Goal: Entertainment & Leisure: Consume media (video, audio)

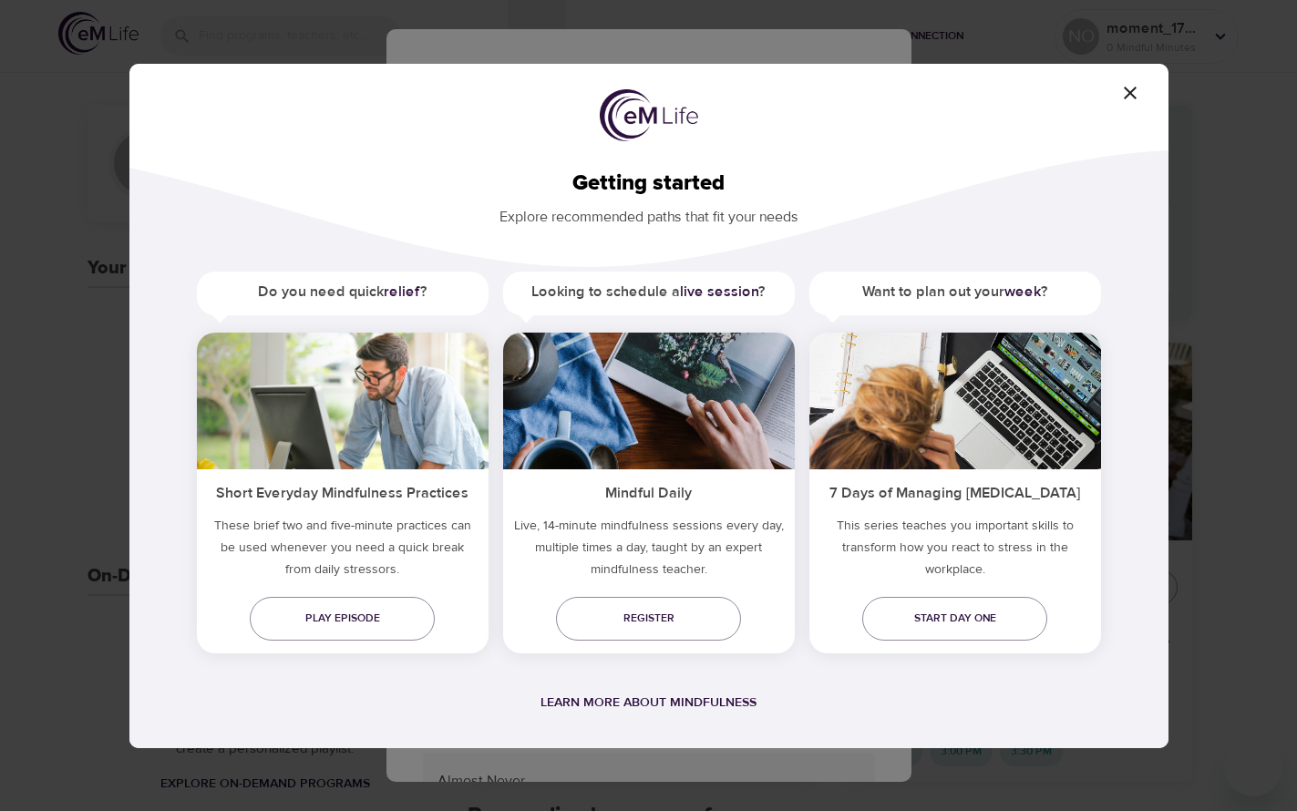
drag, startPoint x: 1099, startPoint y: 103, endPoint x: 972, endPoint y: 103, distance: 126.7
click at [972, 103] on div "Getting started Explore recommended paths that fit your needs Do you need quick…" at bounding box center [648, 406] width 1039 height 684
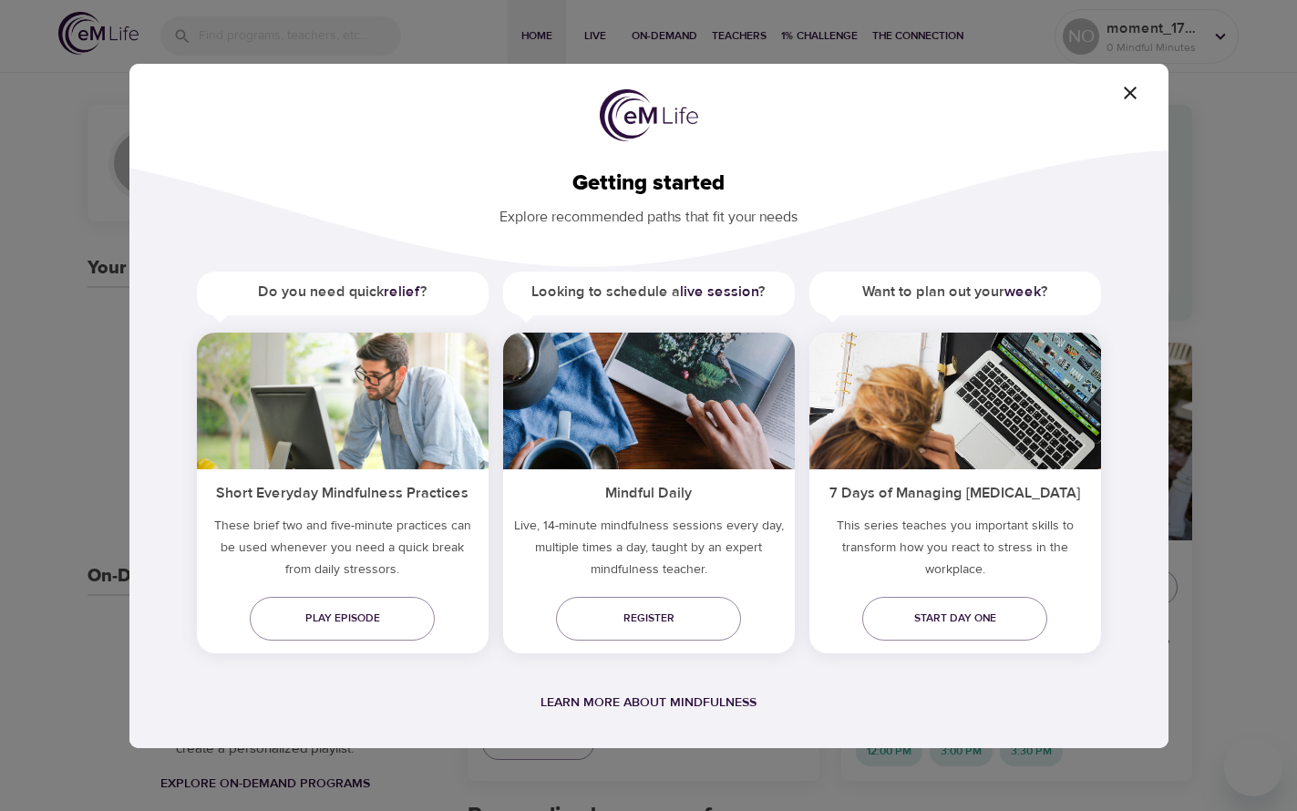
click at [854, 108] on div "Getting started Explore recommended paths that fit your needs Do you need quick…" at bounding box center [648, 406] width 1039 height 684
click at [318, 614] on span "Play episode" at bounding box center [342, 618] width 156 height 19
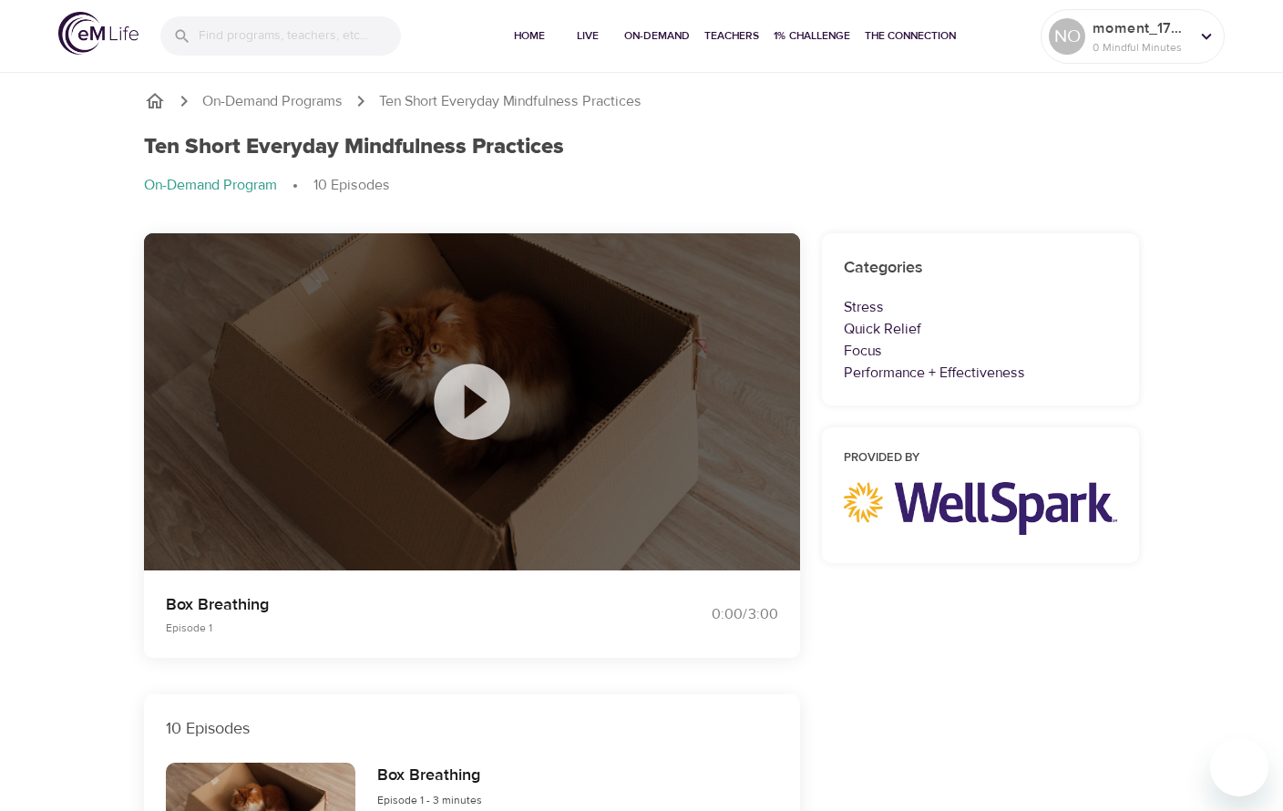
click at [467, 399] on icon at bounding box center [472, 401] width 91 height 91
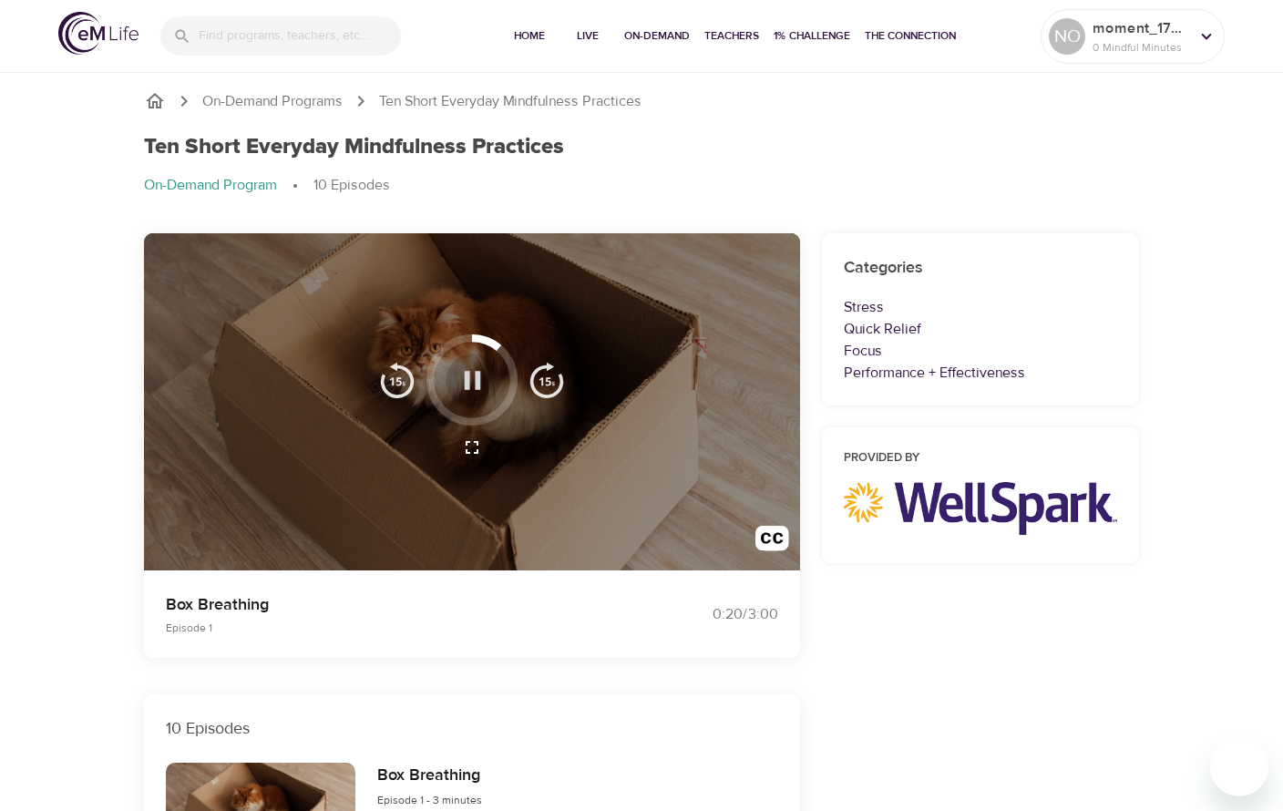
click at [472, 380] on icon "button" at bounding box center [473, 381] width 32 height 32
